Goal: Task Accomplishment & Management: Manage account settings

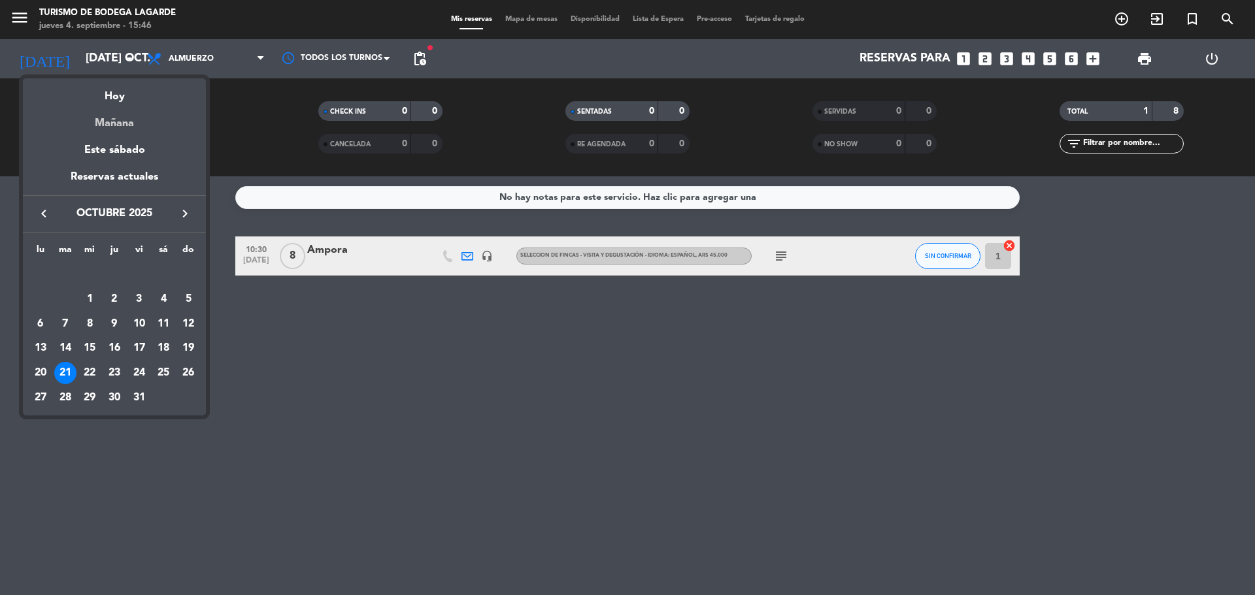
click at [126, 130] on div "Mañana" at bounding box center [114, 118] width 183 height 27
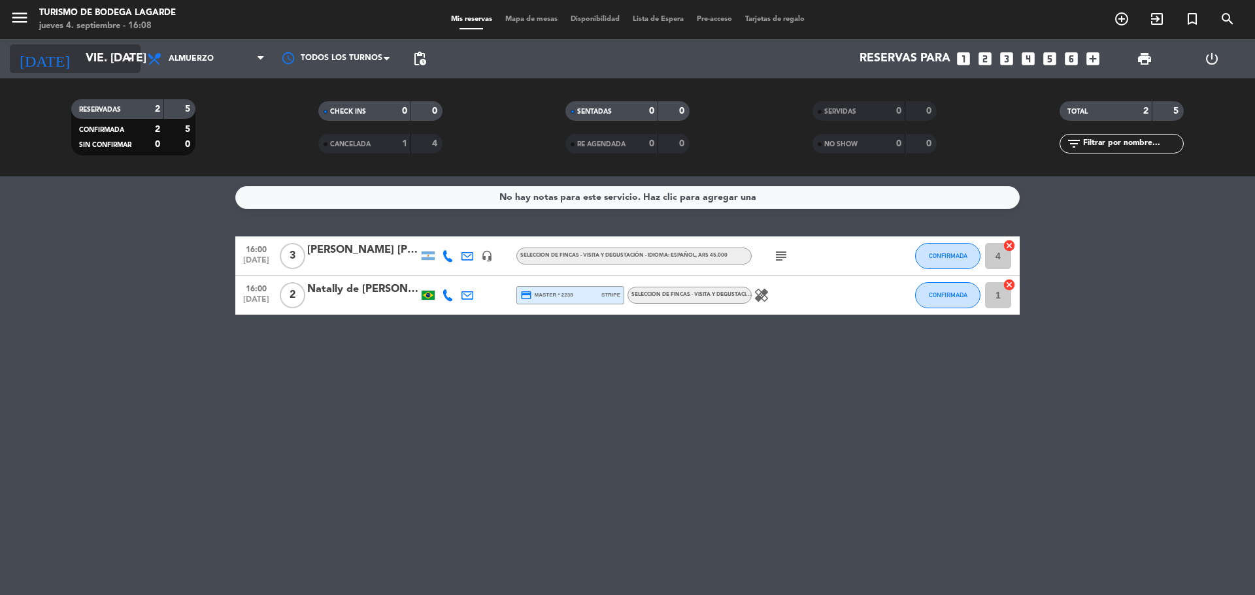
click at [114, 61] on input "vie. [DATE]" at bounding box center [155, 59] width 152 height 26
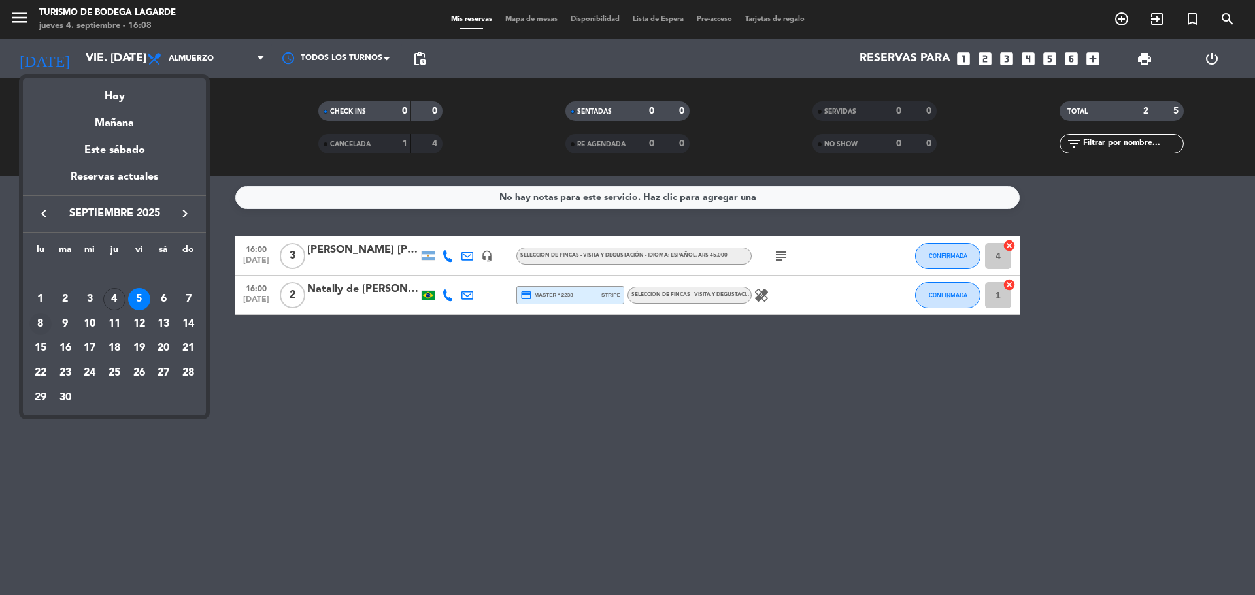
click at [42, 326] on div "8" at bounding box center [40, 324] width 22 height 22
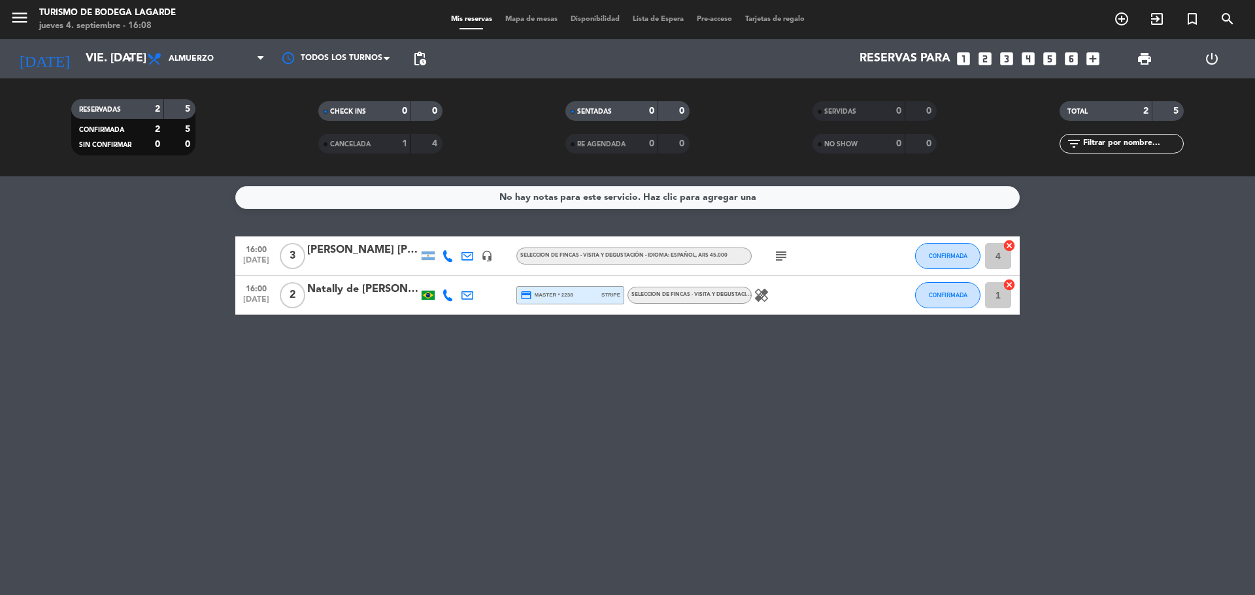
type input "lun. [DATE]"
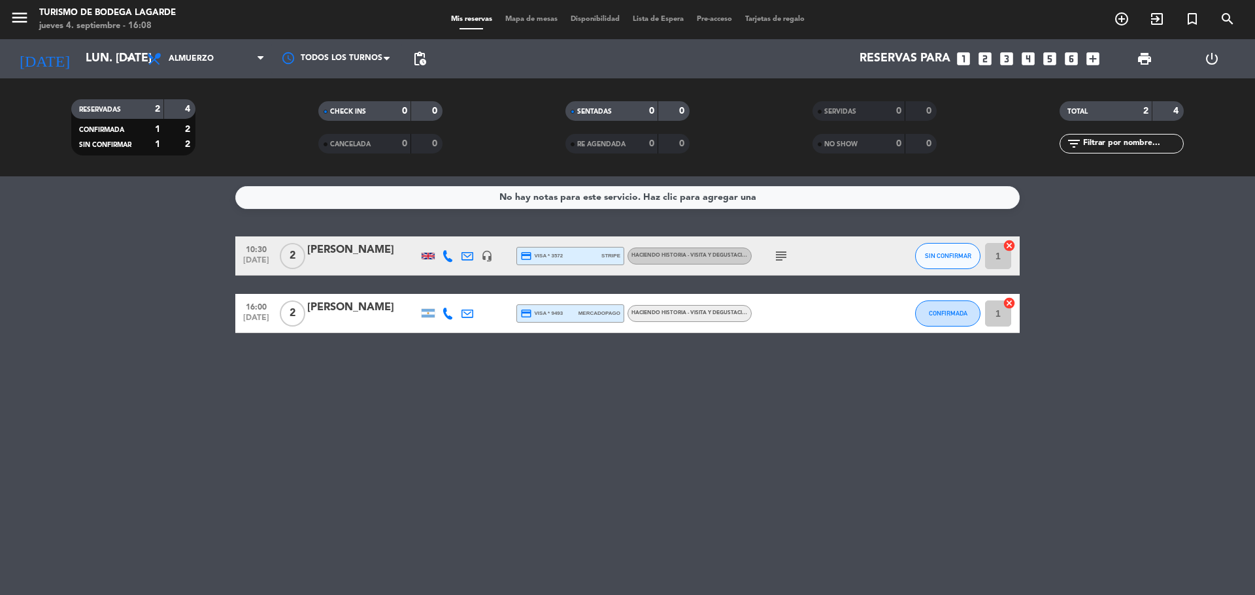
click at [777, 249] on icon "subject" at bounding box center [781, 256] width 16 height 16
click at [776, 254] on icon "subject" at bounding box center [781, 256] width 16 height 16
click at [984, 57] on icon "looks_two" at bounding box center [985, 58] width 17 height 17
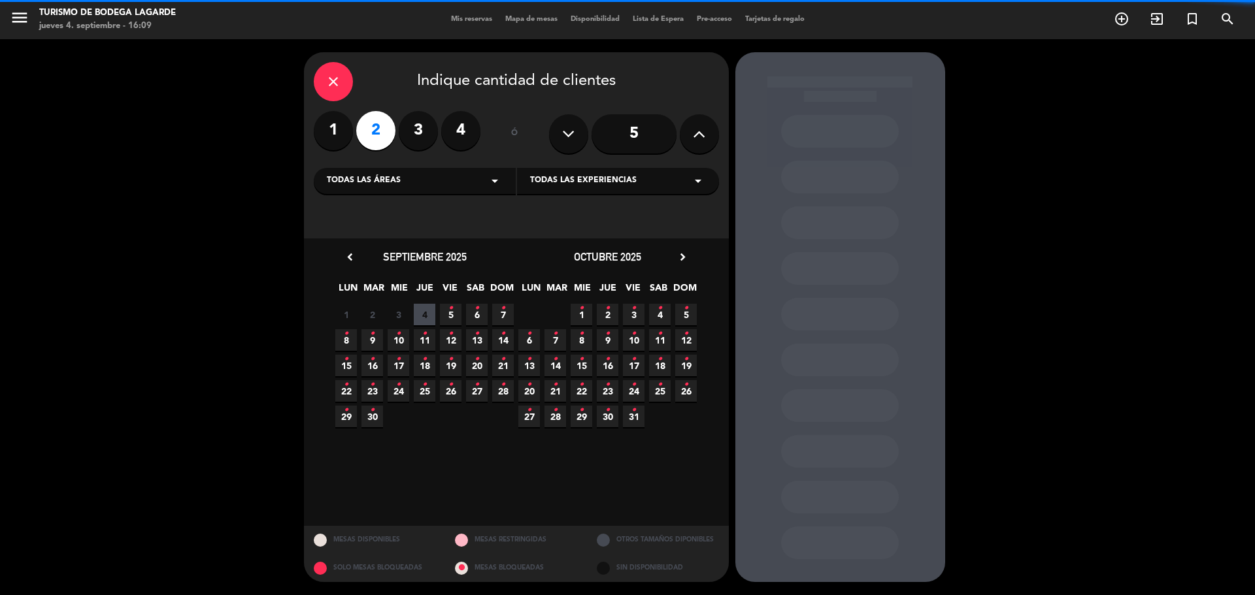
click at [418, 175] on div "Todas las áreas arrow_drop_down" at bounding box center [415, 181] width 202 height 26
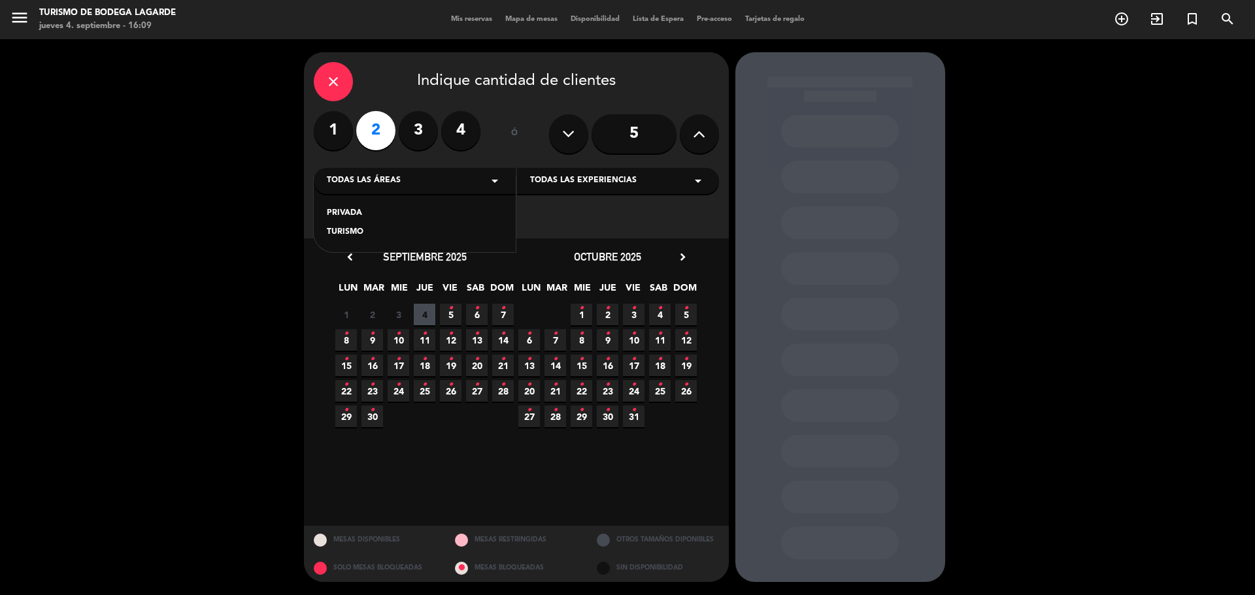
click at [353, 341] on span "8 •" at bounding box center [346, 340] width 22 height 22
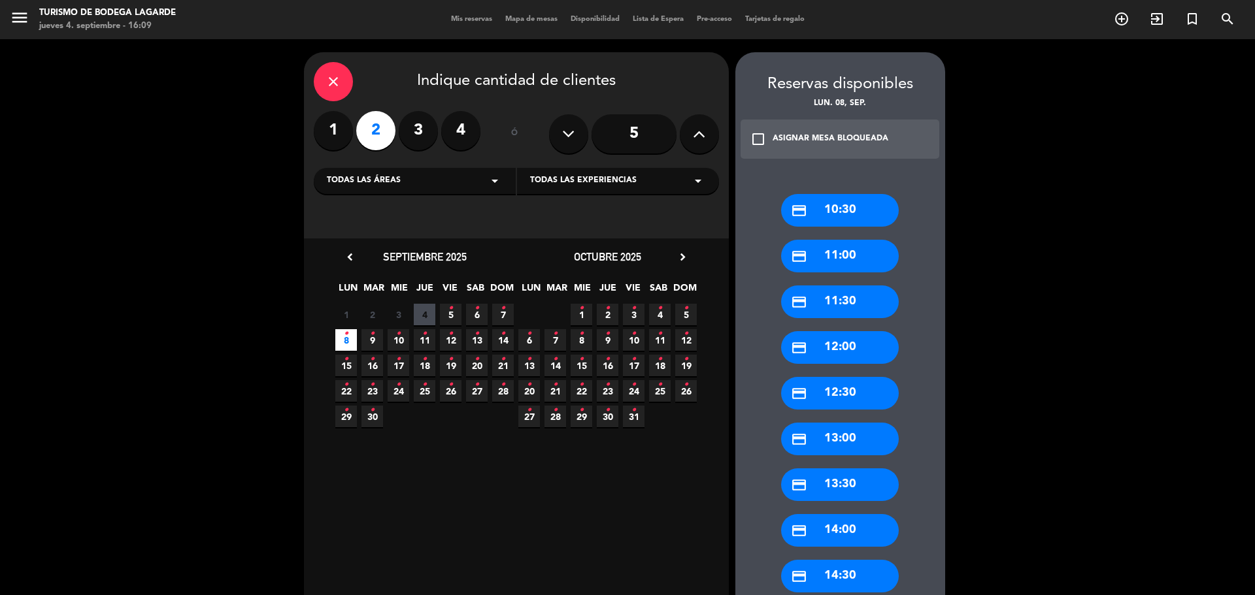
scroll to position [217, 0]
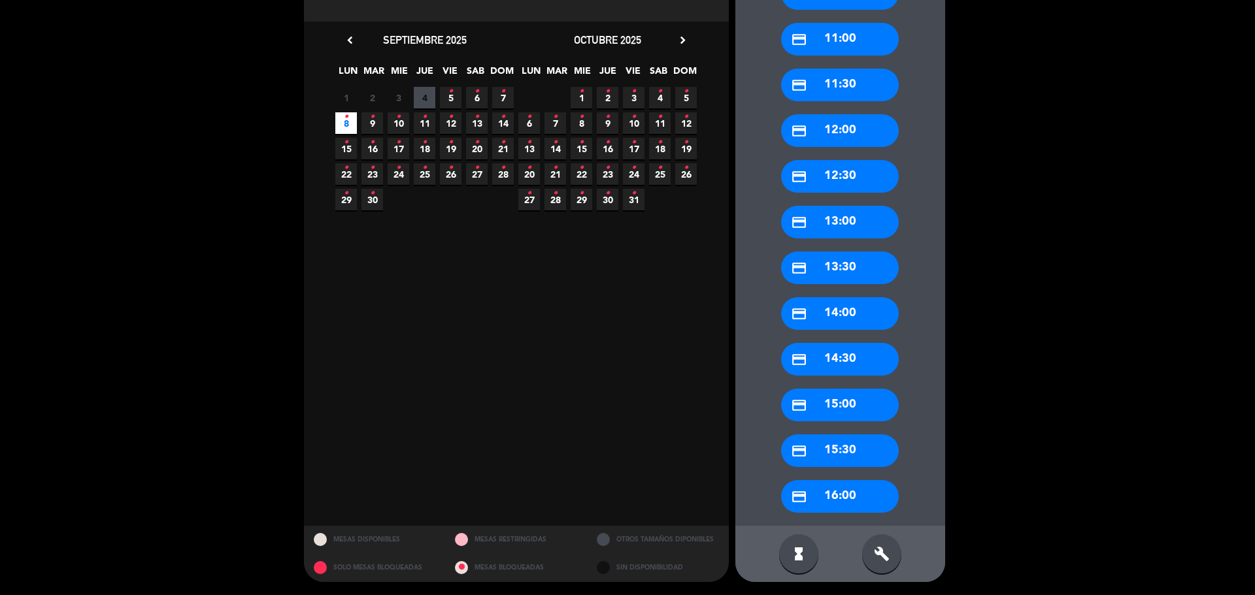
click at [860, 488] on div "credit_card 16:00" at bounding box center [840, 496] width 118 height 33
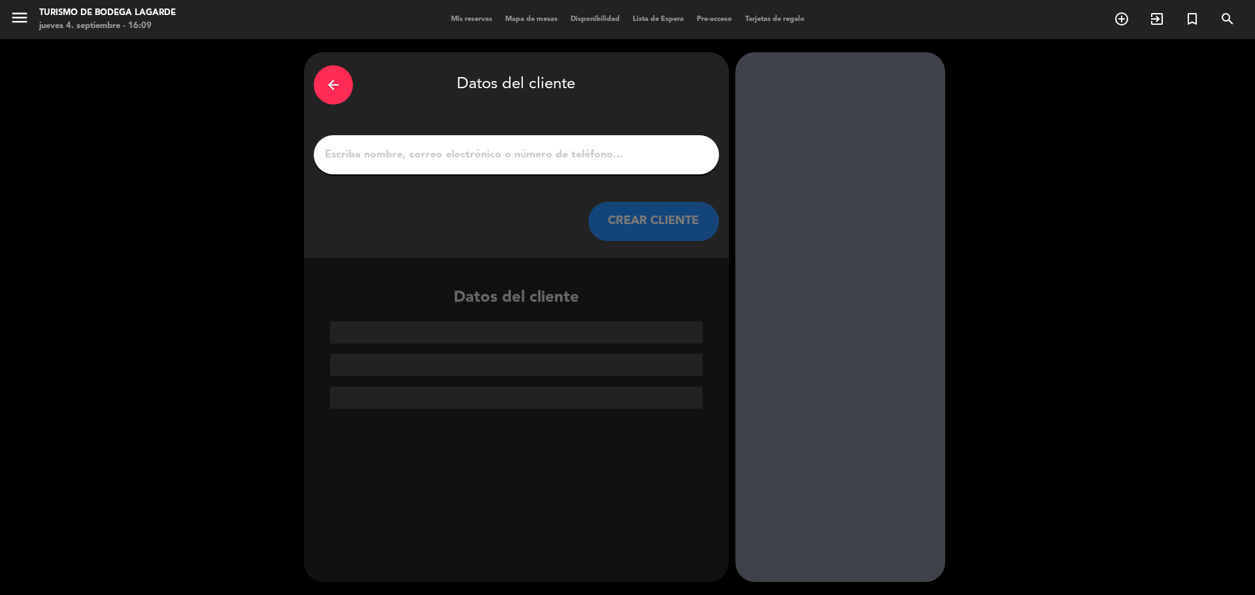
click at [504, 149] on input "1" at bounding box center [517, 155] width 386 height 18
paste input "Eid [PERSON_NAME] [PERSON_NAME]"
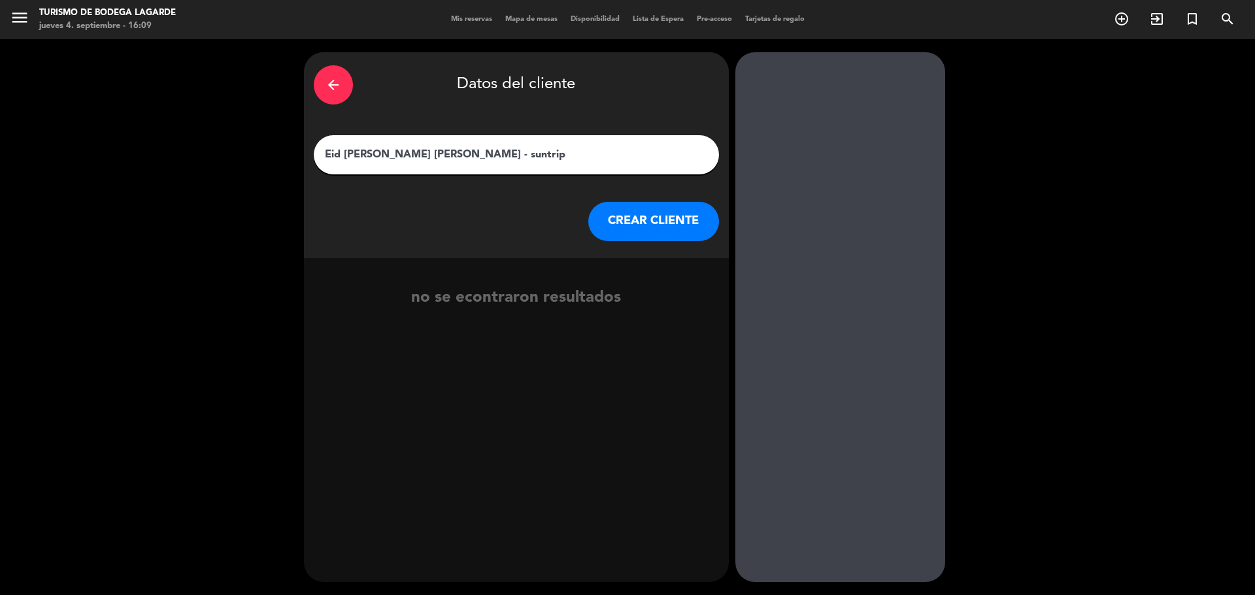
type input "Eid [PERSON_NAME] [PERSON_NAME] - suntrip"
click at [656, 216] on button "CREAR CLIENTE" at bounding box center [653, 221] width 131 height 39
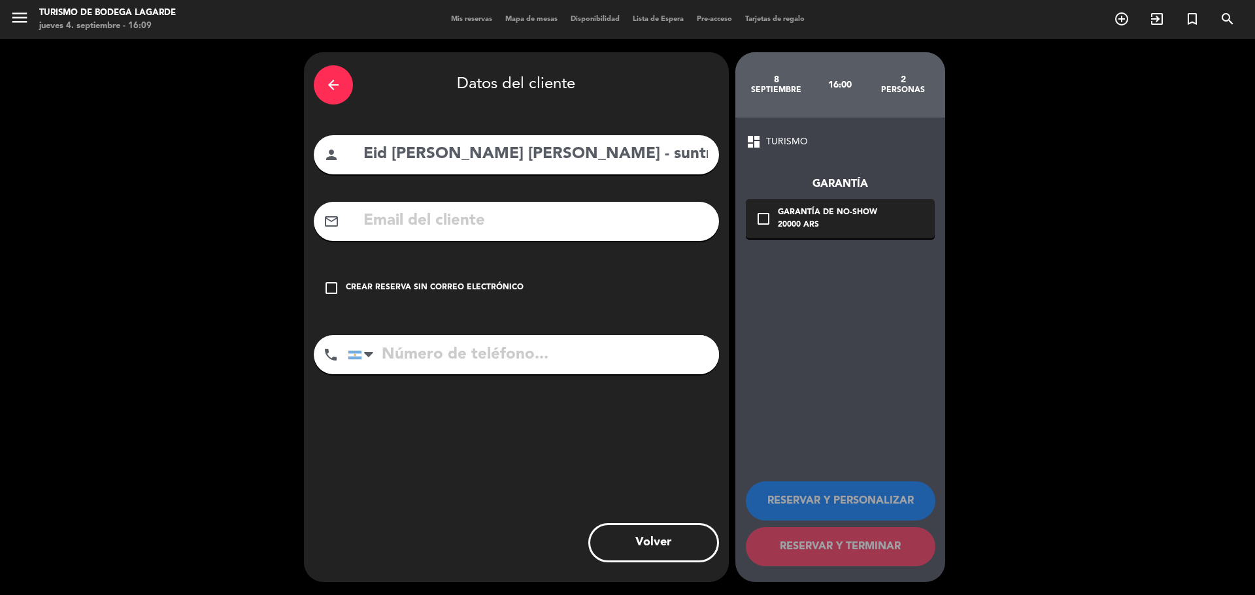
click at [478, 280] on div "check_box_outline_blank Crear reserva sin correo electrónico" at bounding box center [516, 288] width 405 height 39
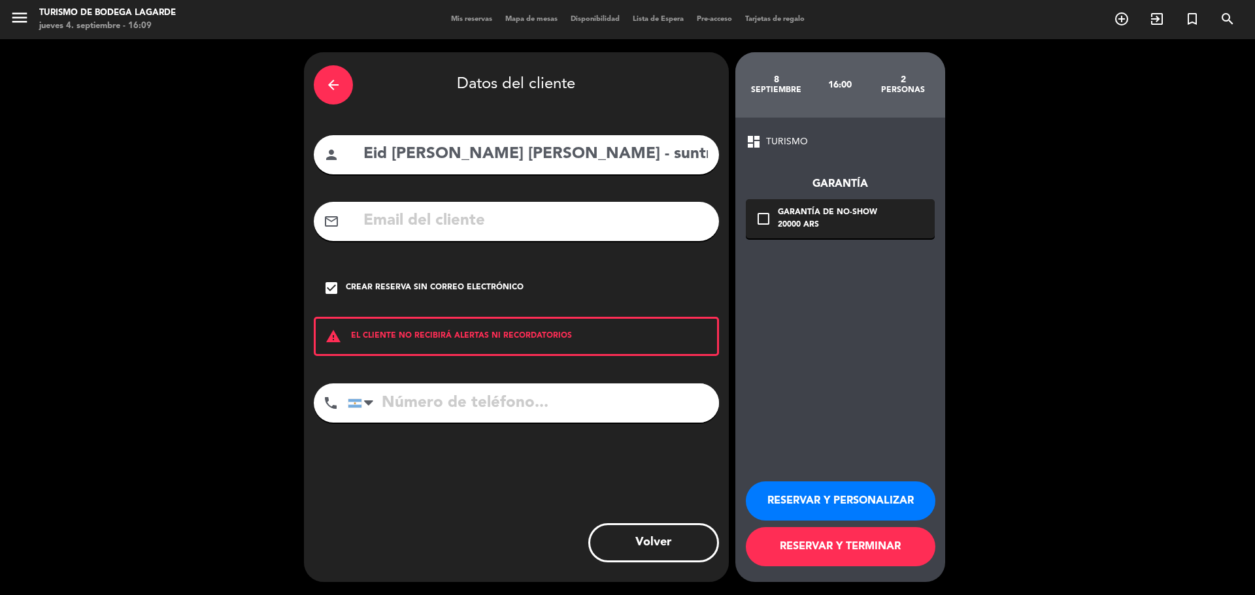
click at [797, 497] on button "RESERVAR Y PERSONALIZAR" at bounding box center [841, 501] width 190 height 39
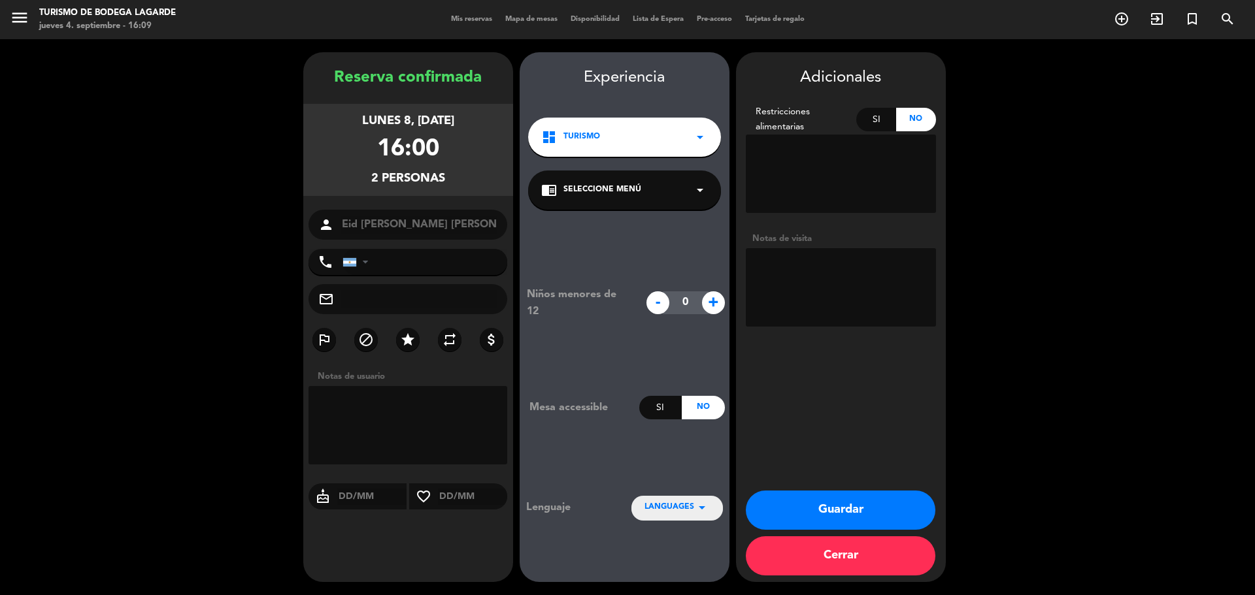
click at [669, 200] on div "chrome_reader_mode Seleccione Menú arrow_drop_down" at bounding box center [624, 190] width 193 height 39
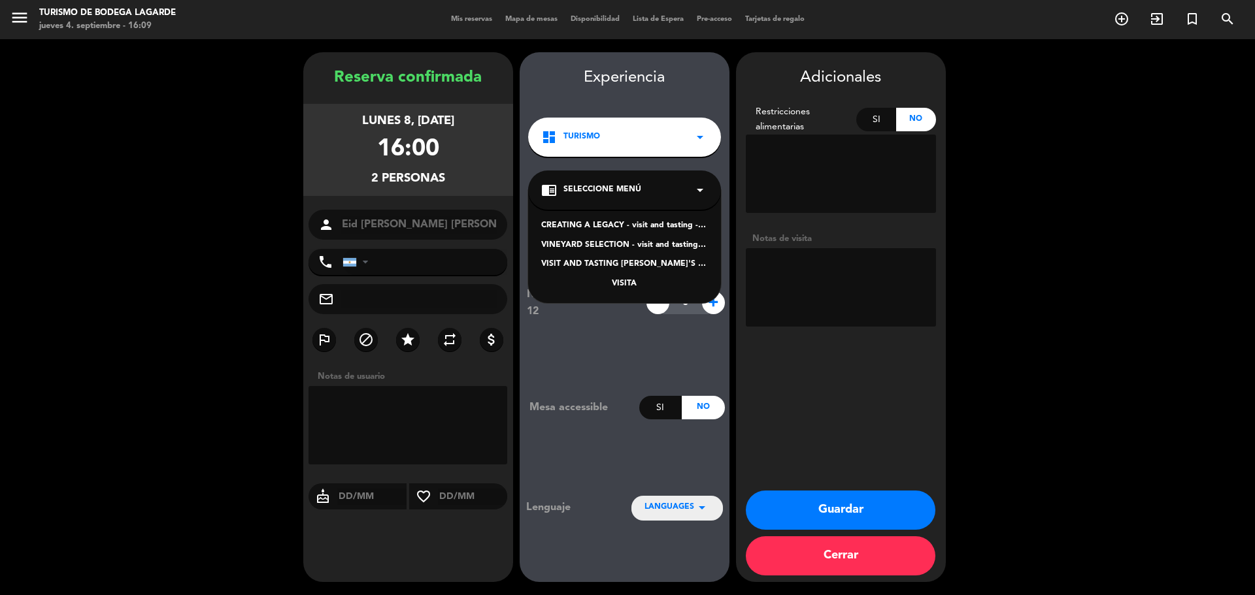
click at [665, 244] on div "VINEYARD SELECTION - visit and tasting - Spanish" at bounding box center [624, 245] width 167 height 13
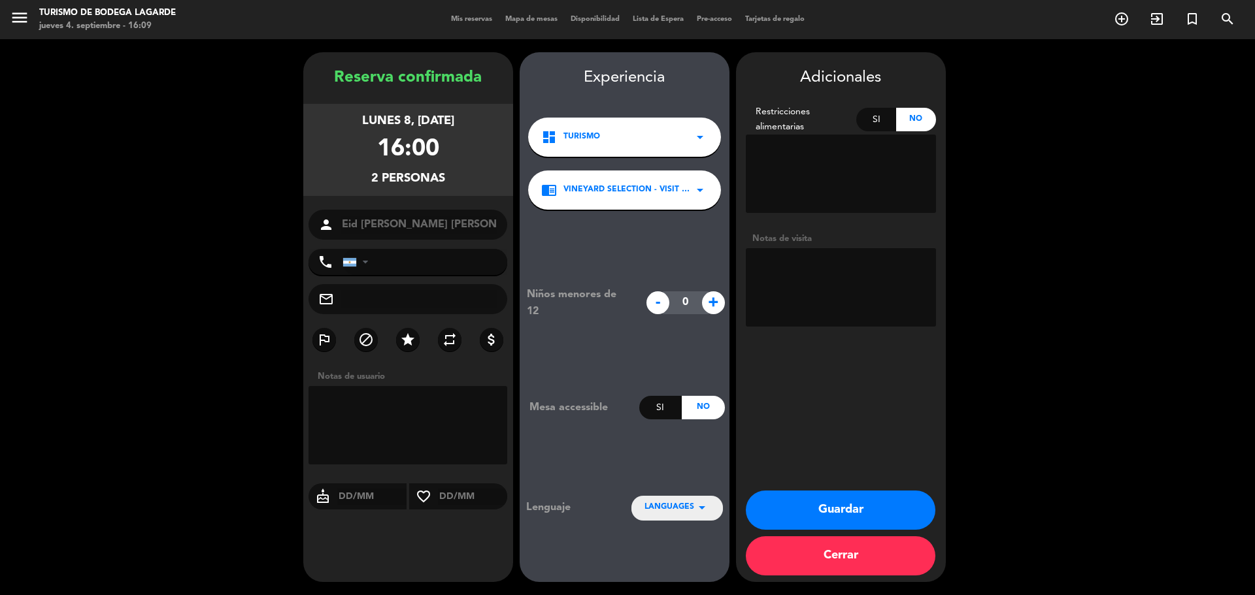
click at [667, 178] on div "chrome_reader_mode VINEYARD SELECTION - visit and tasting - Spanish arrow_drop_…" at bounding box center [624, 190] width 193 height 39
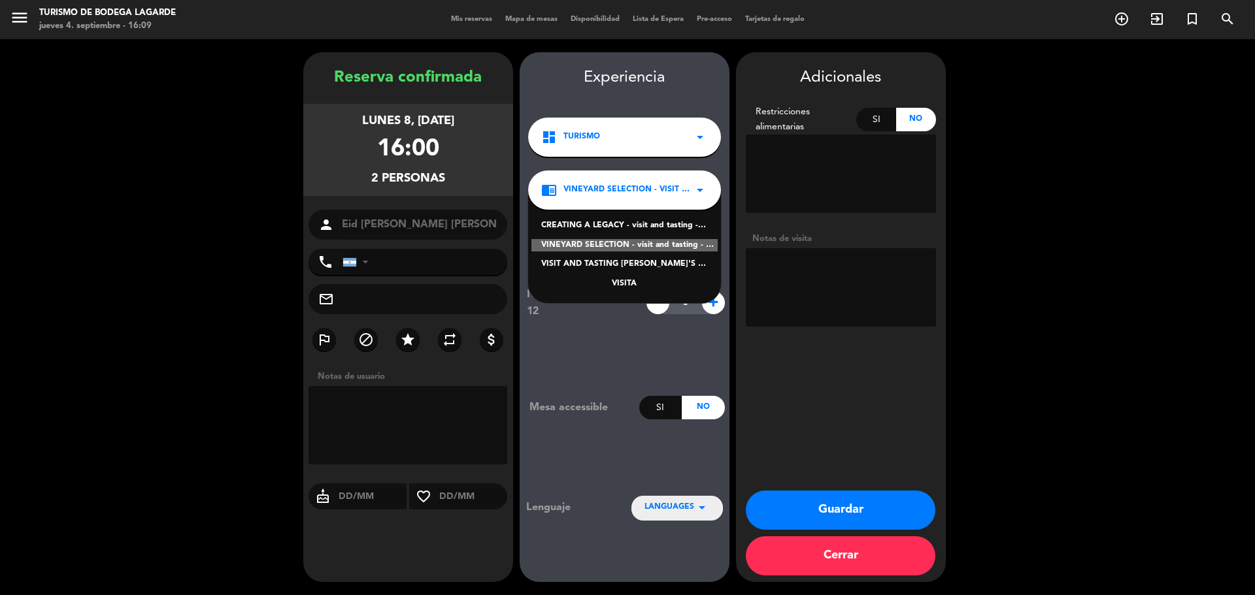
click at [635, 227] on div "CREATING A LEGACY - visit and tasting - Spanish" at bounding box center [624, 226] width 167 height 13
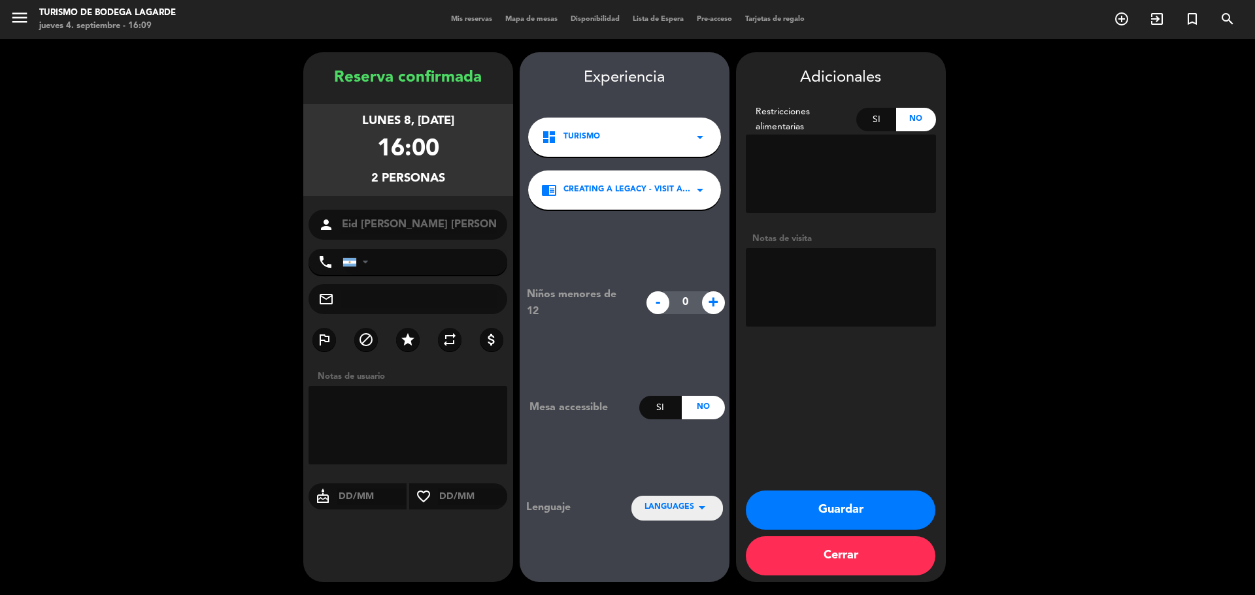
click at [787, 254] on textarea at bounding box center [841, 287] width 190 height 78
type textarea "suntrip- hac historia-paga agencia-mail 4/9-juli"
click at [856, 509] on button "Guardar" at bounding box center [841, 510] width 190 height 39
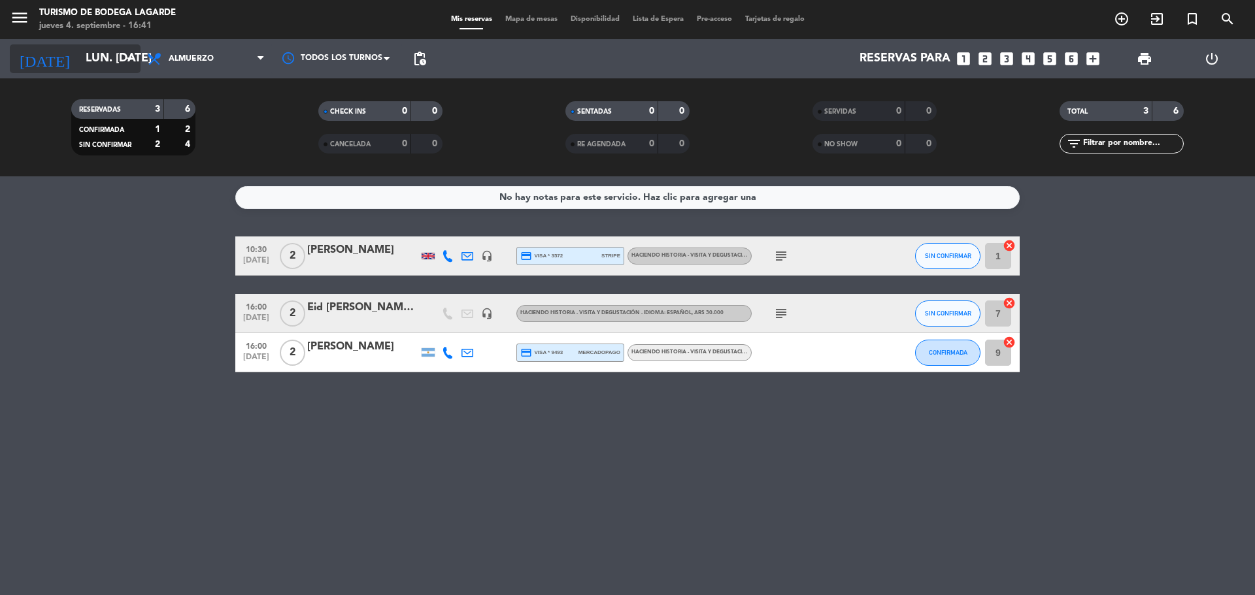
click at [127, 59] on icon "arrow_drop_down" at bounding box center [130, 59] width 16 height 16
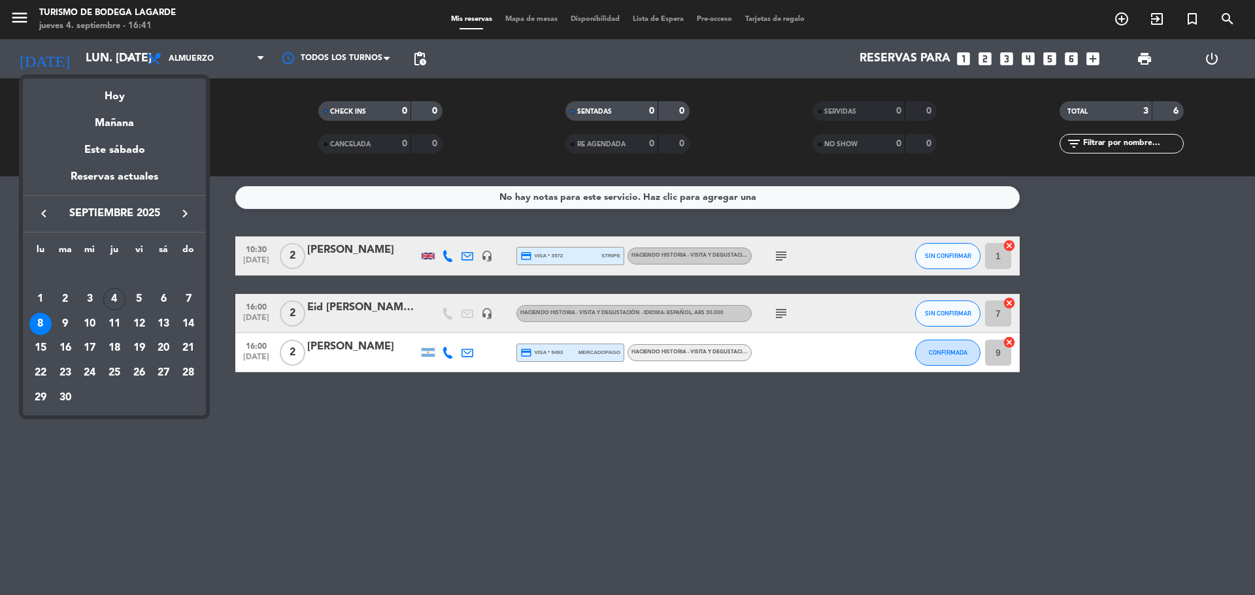
click at [357, 481] on div at bounding box center [627, 297] width 1255 height 595
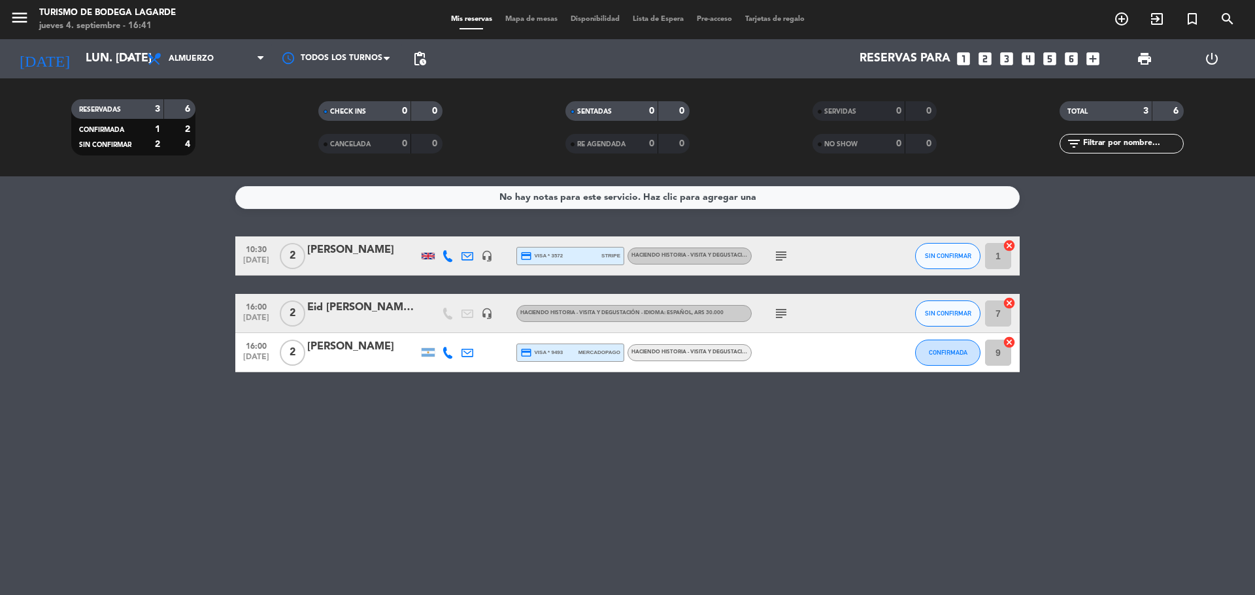
click at [375, 315] on div "Eid [PERSON_NAME] [PERSON_NAME] - suntrip" at bounding box center [362, 307] width 111 height 17
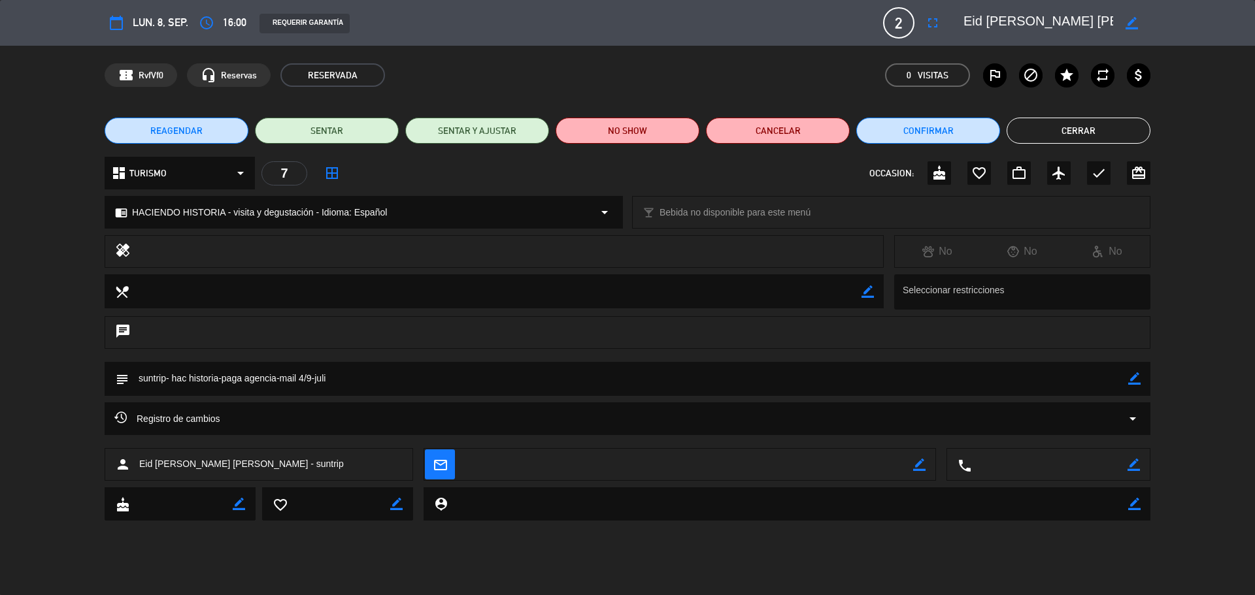
click at [186, 137] on span "REAGENDAR" at bounding box center [176, 131] width 52 height 14
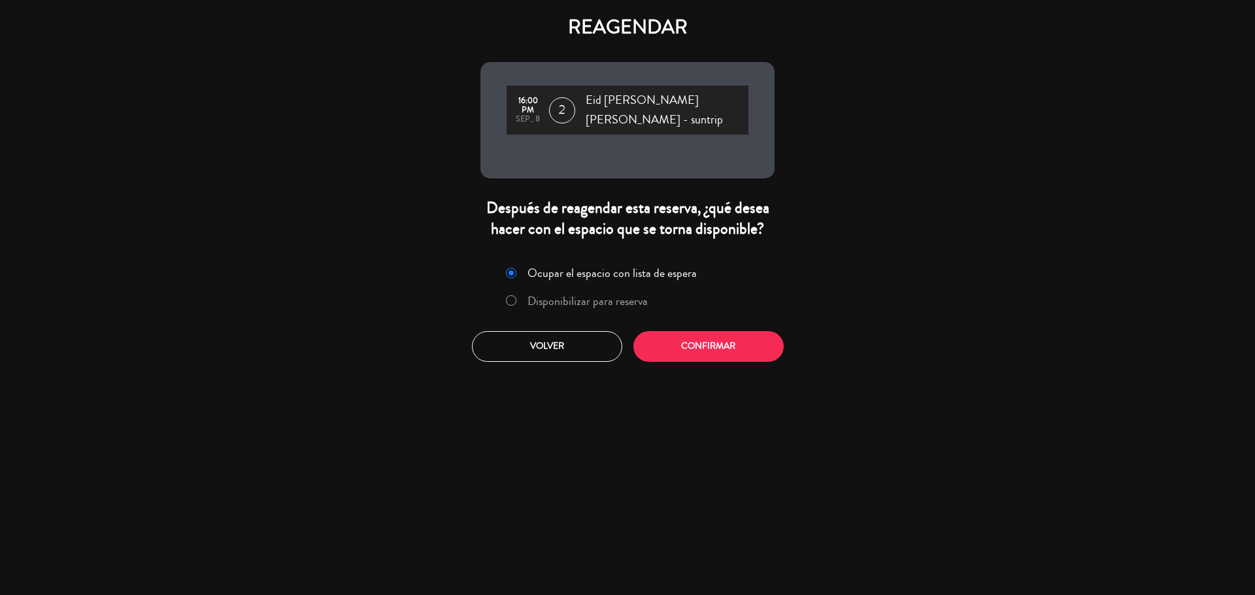
click at [620, 295] on label "Disponibilizar para reserva" at bounding box center [588, 301] width 120 height 12
click at [679, 338] on button "Confirmar" at bounding box center [708, 346] width 150 height 31
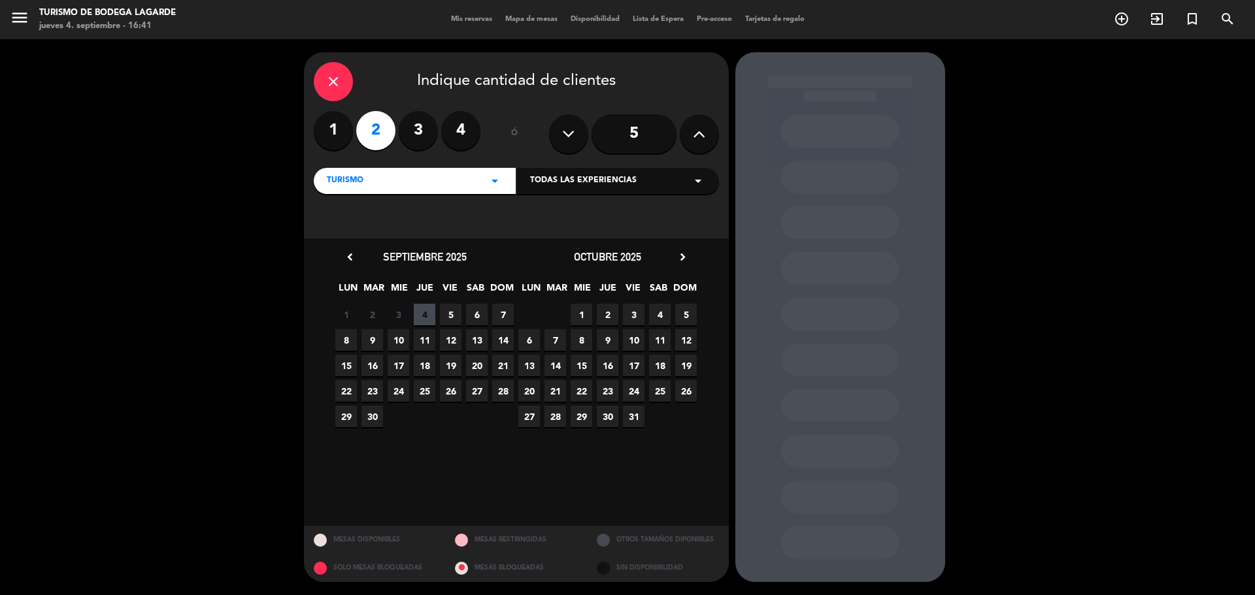
click at [488, 311] on div "1 2 3 4 5 6 7" at bounding box center [424, 314] width 183 height 25
click at [482, 314] on span "6" at bounding box center [477, 315] width 22 height 22
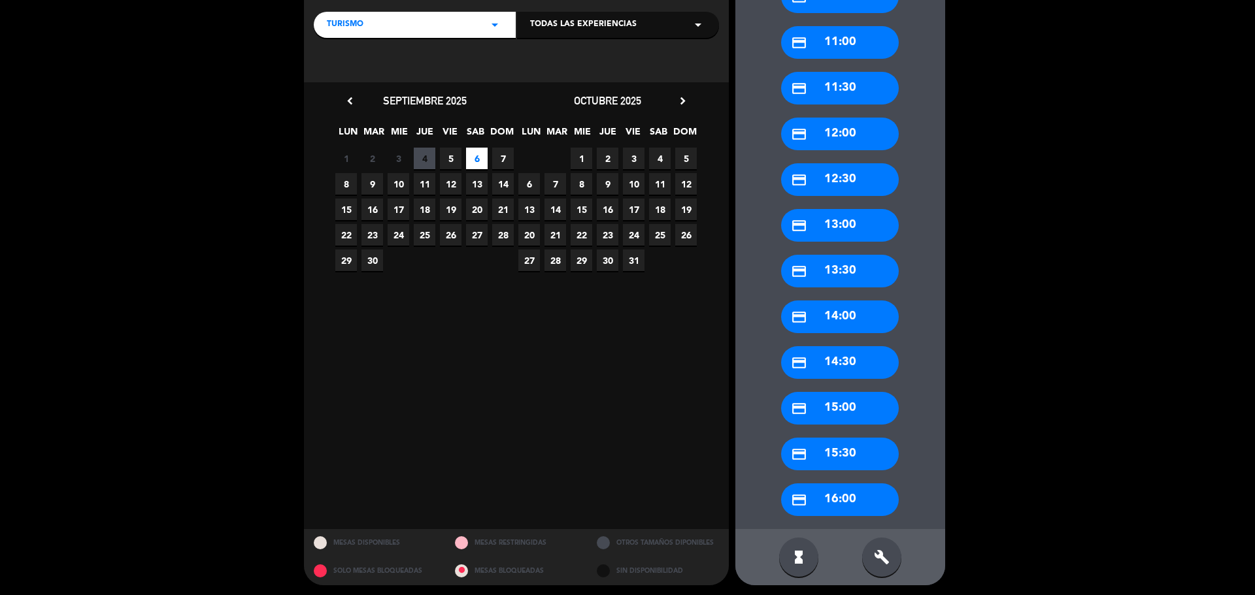
scroll to position [159, 0]
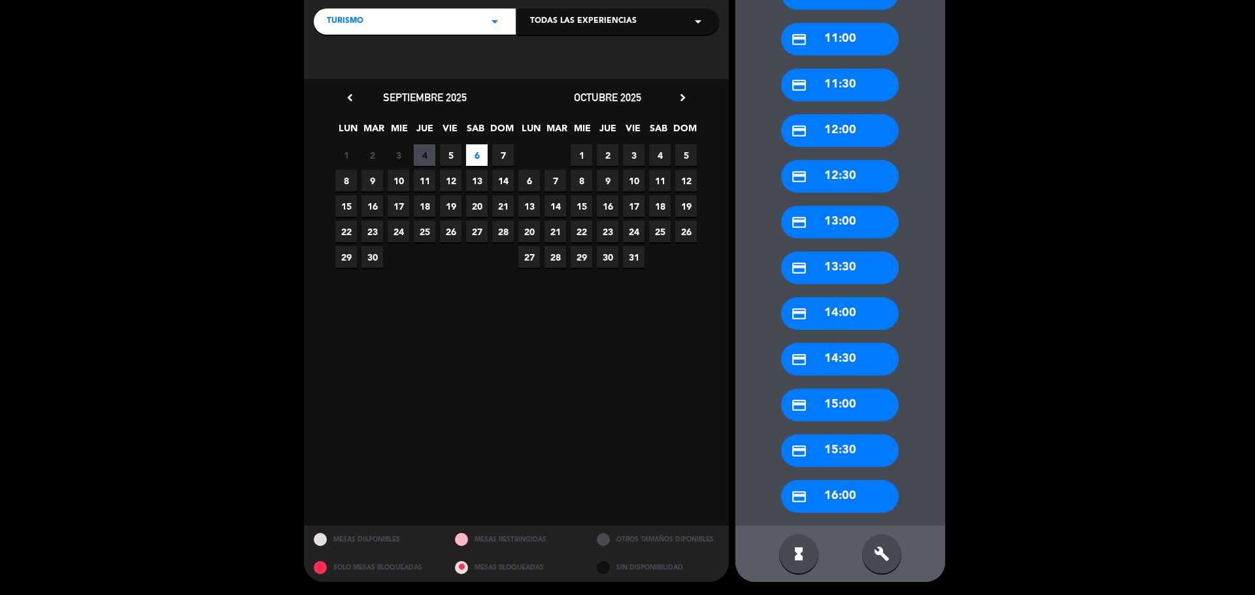
click at [860, 491] on div "credit_card 16:00" at bounding box center [840, 496] width 118 height 33
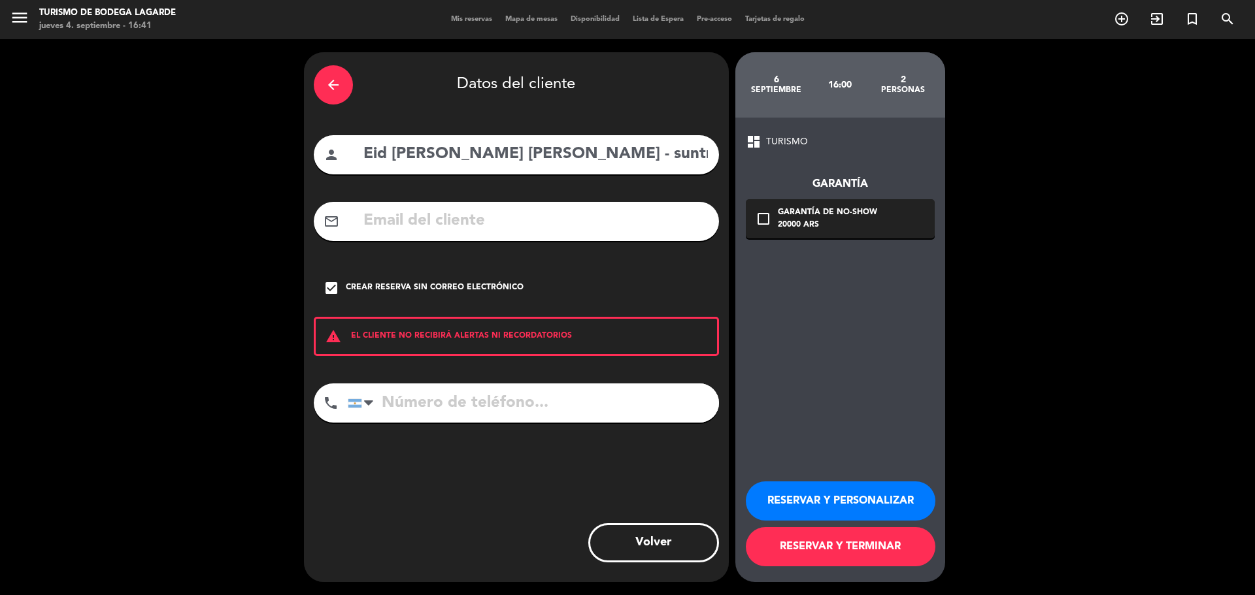
click at [869, 490] on button "RESERVAR Y PERSONALIZAR" at bounding box center [841, 501] width 190 height 39
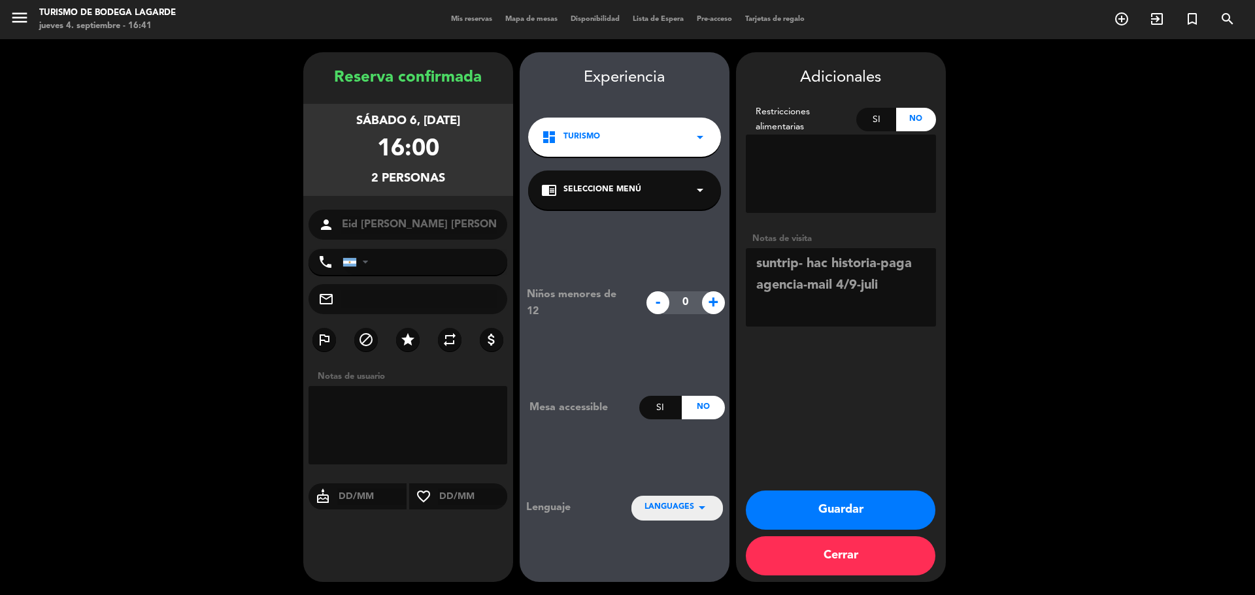
click at [871, 503] on button "Guardar" at bounding box center [841, 510] width 190 height 39
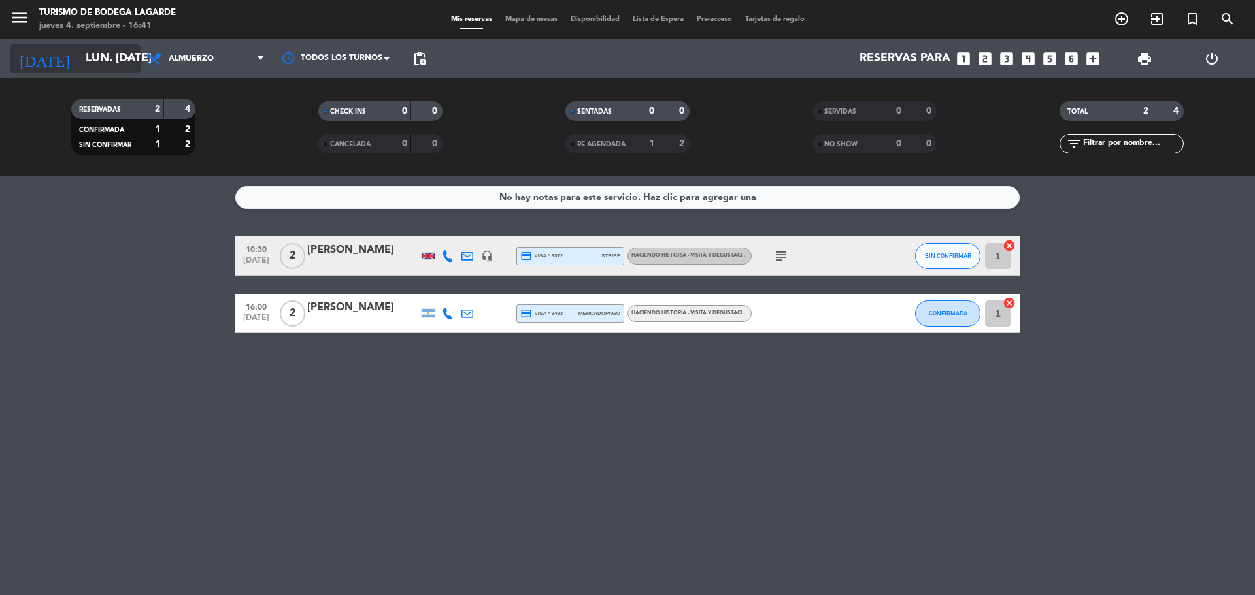
click at [121, 65] on input "lun. [DATE]" at bounding box center [155, 59] width 152 height 26
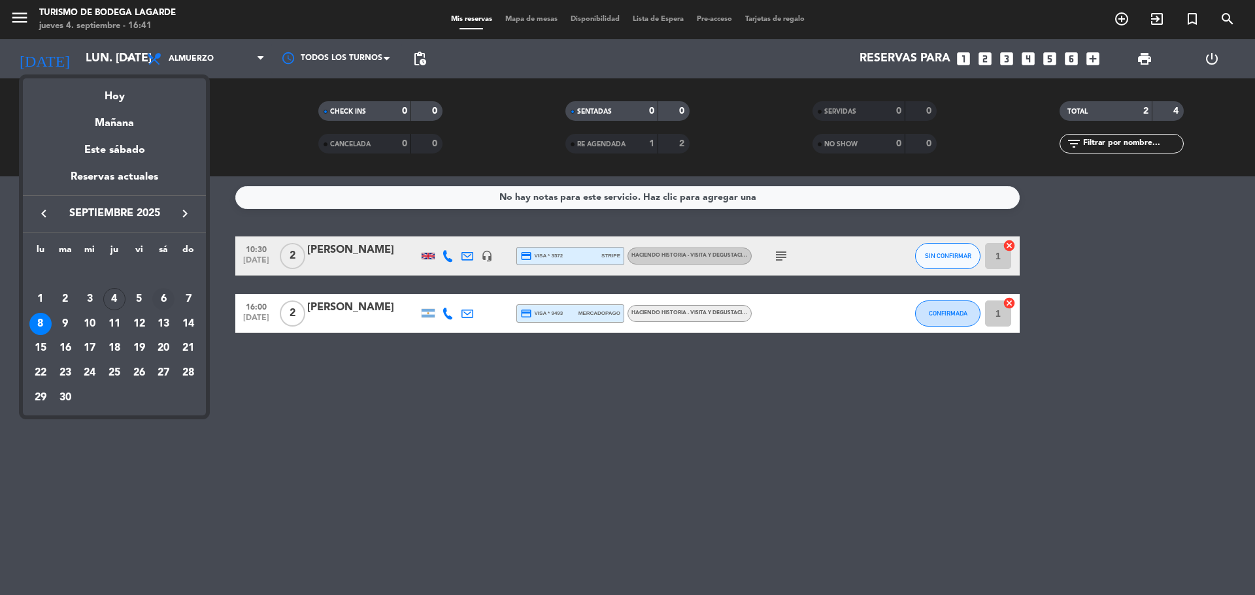
click at [165, 296] on div "6" at bounding box center [163, 299] width 22 height 22
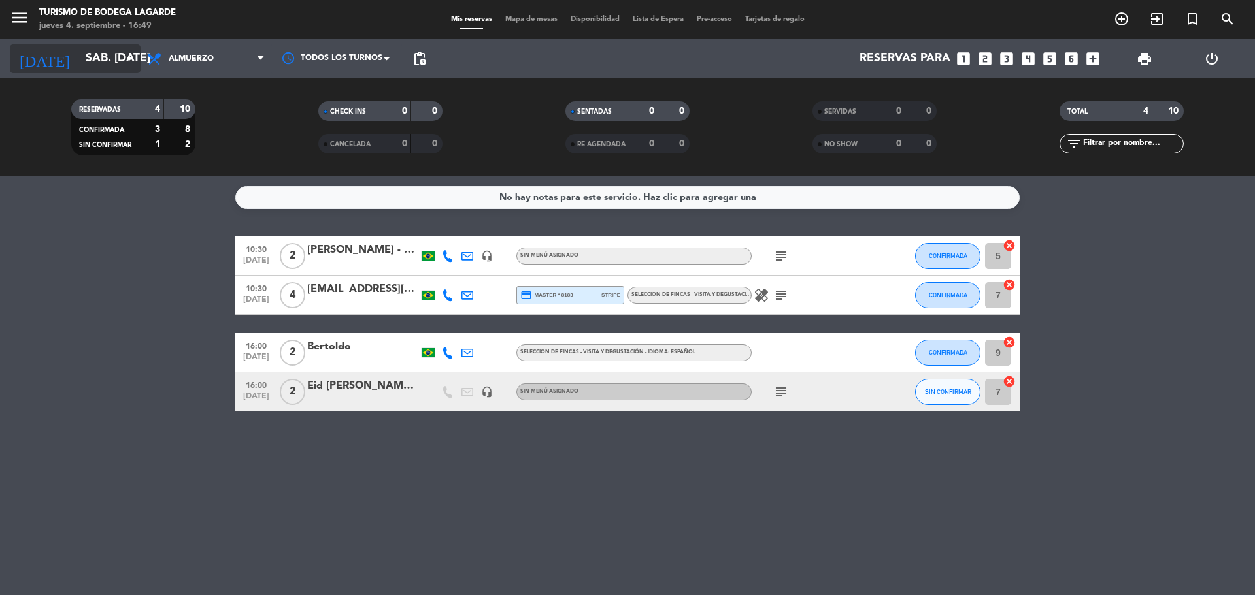
click at [109, 48] on input "sáb. [DATE]" at bounding box center [155, 59] width 152 height 26
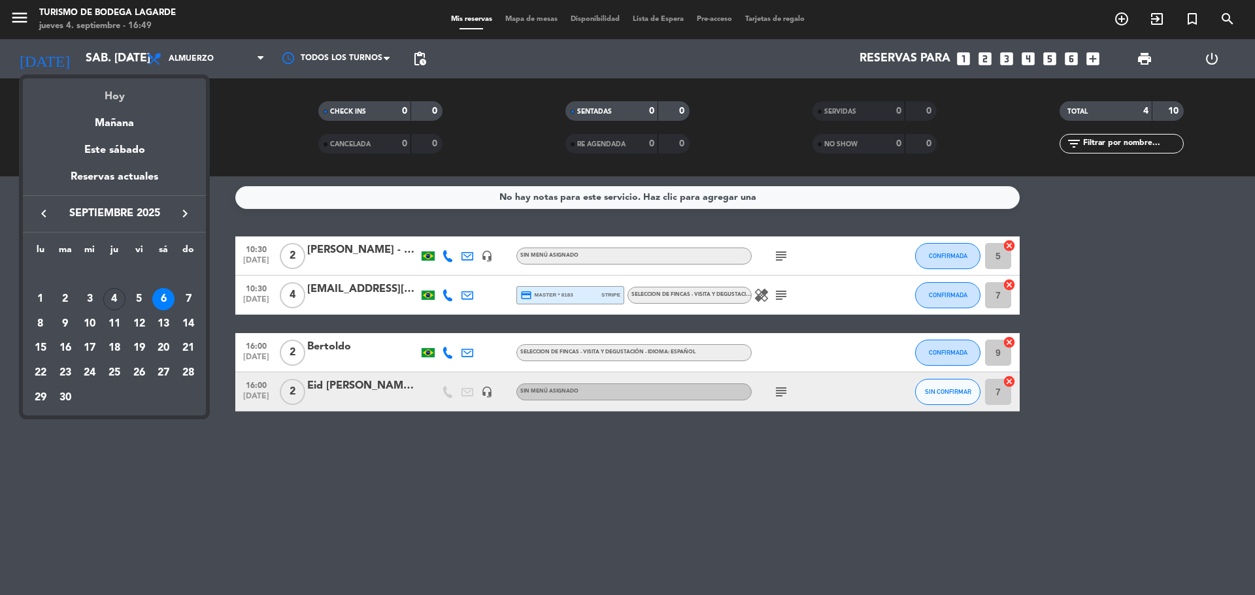
click at [142, 97] on div "Hoy" at bounding box center [114, 91] width 183 height 27
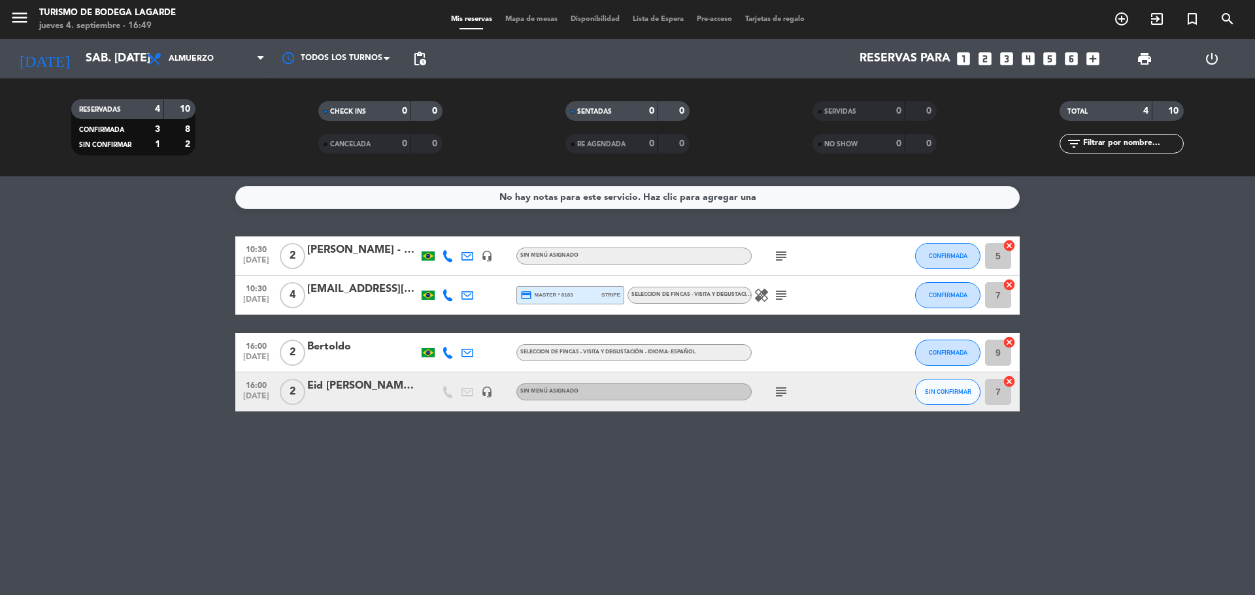
type input "[DEMOGRAPHIC_DATA] [DATE]"
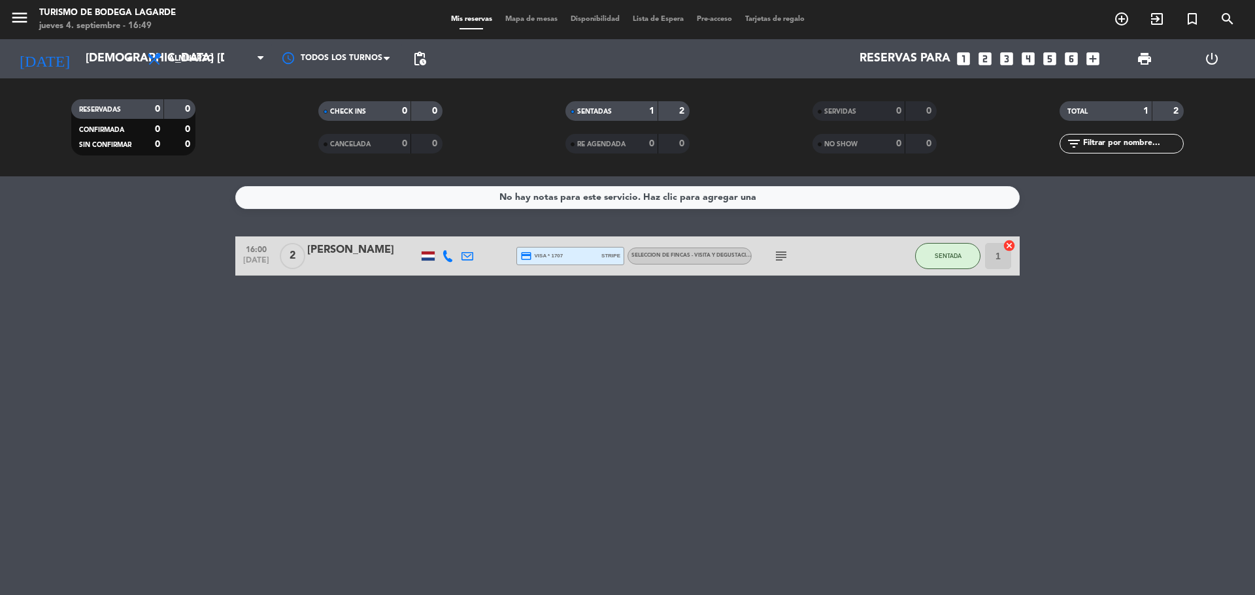
click at [392, 250] on div "[PERSON_NAME]" at bounding box center [362, 250] width 111 height 17
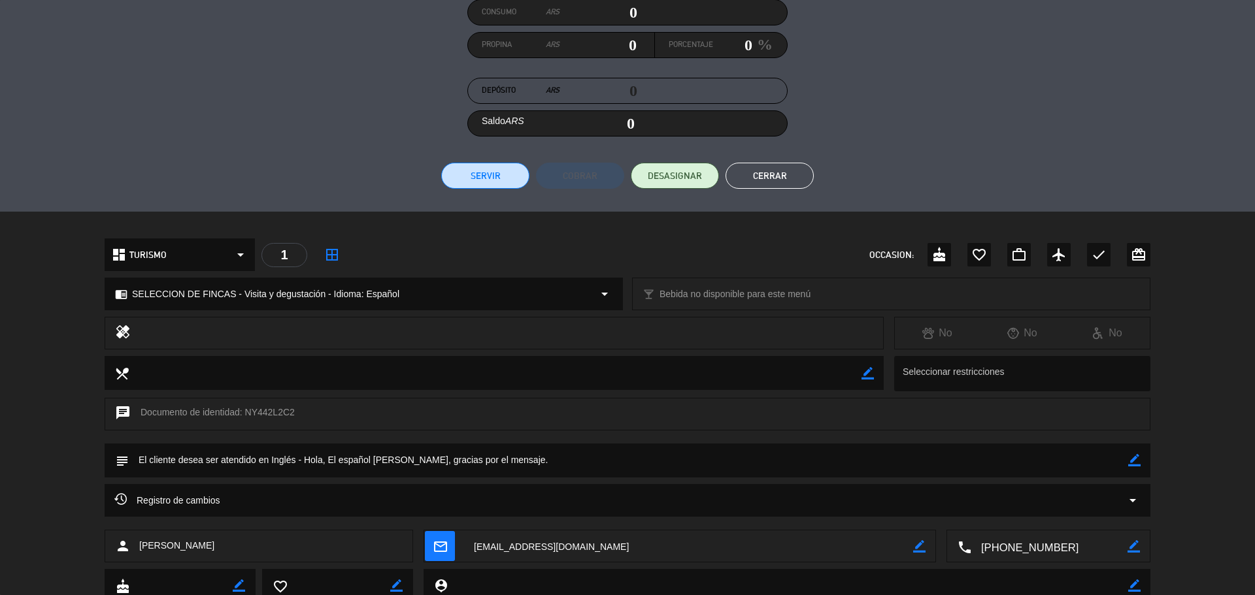
scroll to position [220, 0]
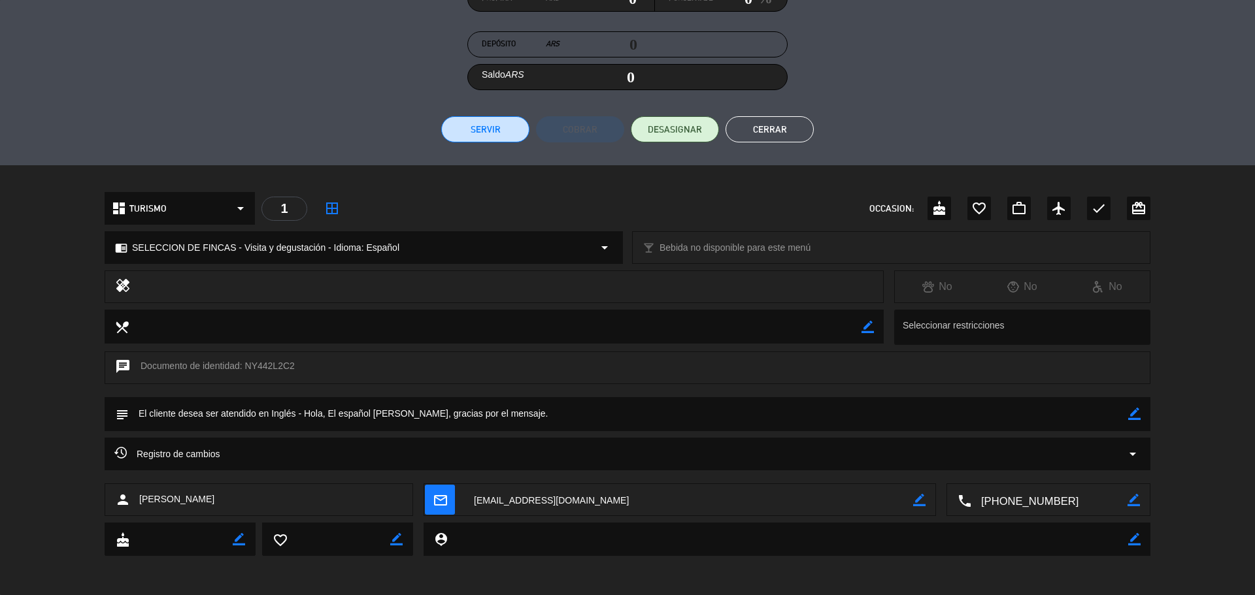
click at [1133, 412] on icon "border_color" at bounding box center [1134, 414] width 12 height 12
click at [1081, 412] on textarea at bounding box center [628, 413] width 999 height 33
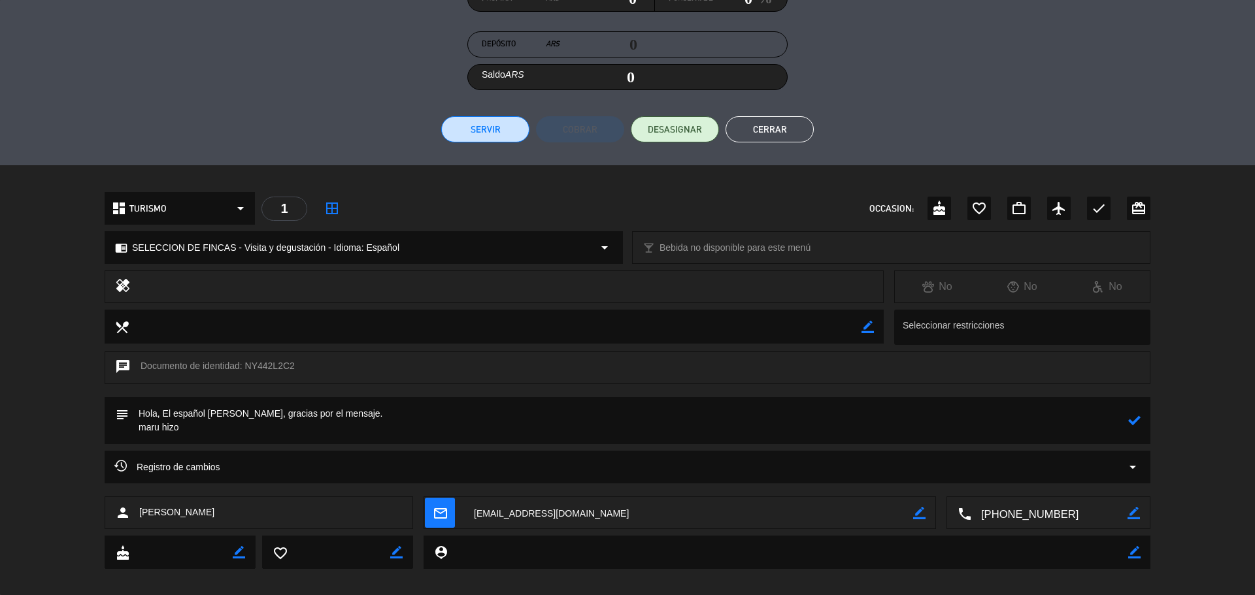
type textarea "Hola, El español [PERSON_NAME], gracias por el mensaje. maru hizo"
click at [1136, 417] on icon at bounding box center [1134, 420] width 12 height 12
click at [773, 131] on button "Cerrar" at bounding box center [770, 129] width 88 height 26
